Goal: Communication & Community: Participate in discussion

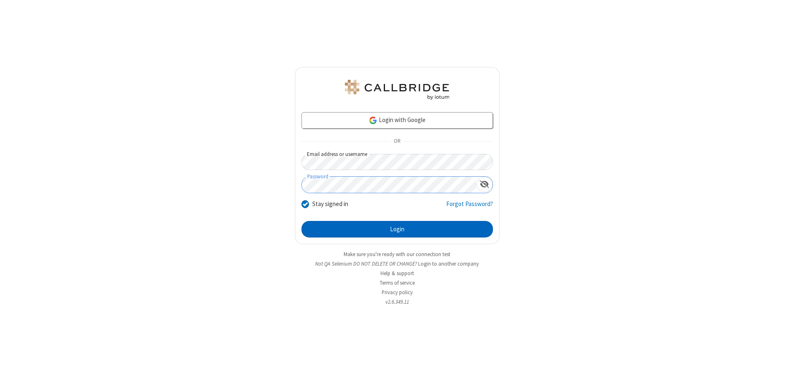
click at [397, 229] on button "Login" at bounding box center [398, 229] width 192 height 17
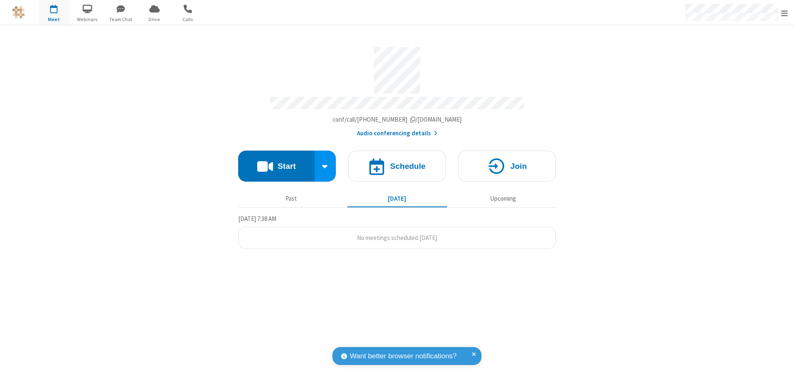
click at [276, 162] on button "Start" at bounding box center [276, 166] width 77 height 31
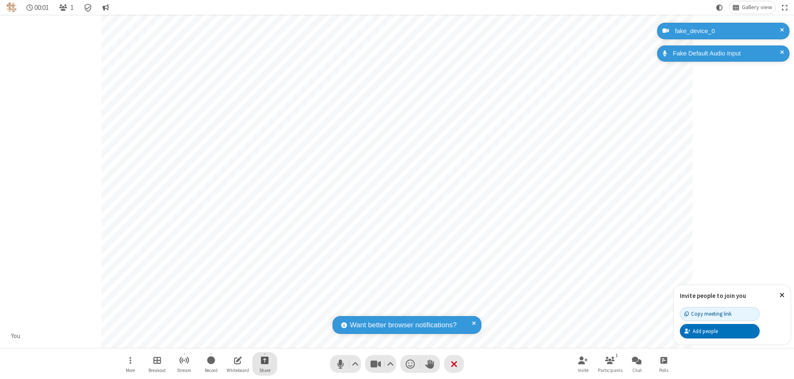
click at [265, 360] on span "Start sharing" at bounding box center [265, 360] width 8 height 10
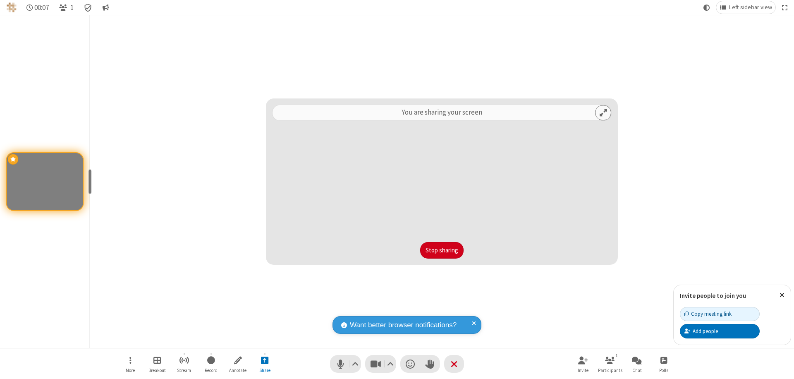
click at [442, 250] on button "Stop sharing" at bounding box center [441, 250] width 43 height 17
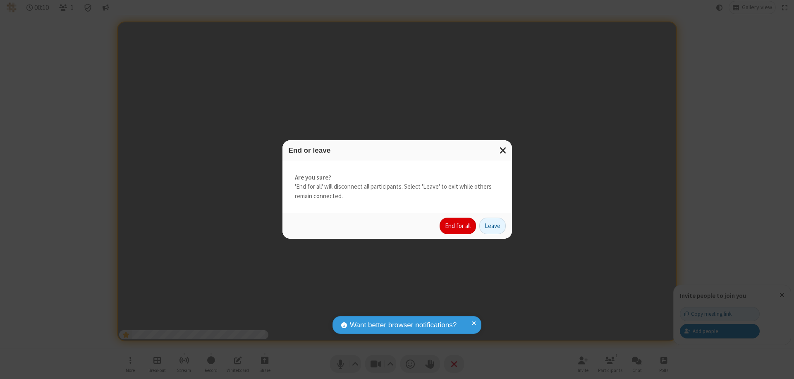
click at [458, 226] on button "End for all" at bounding box center [458, 226] width 36 height 17
